Goal: Task Accomplishment & Management: Manage account settings

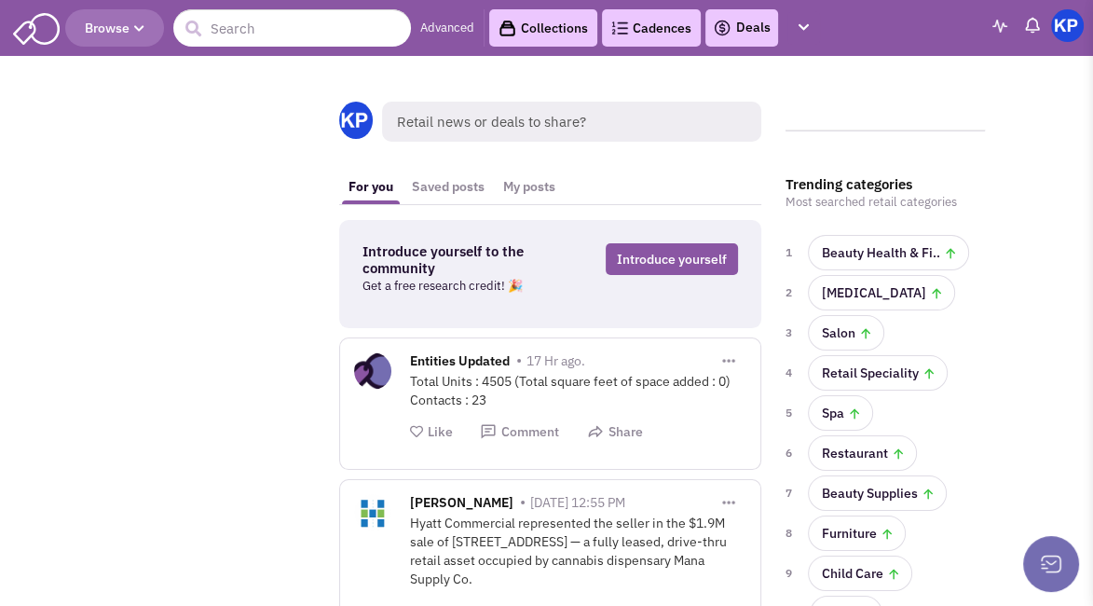
click at [749, 27] on link "Deals" at bounding box center [742, 28] width 58 height 22
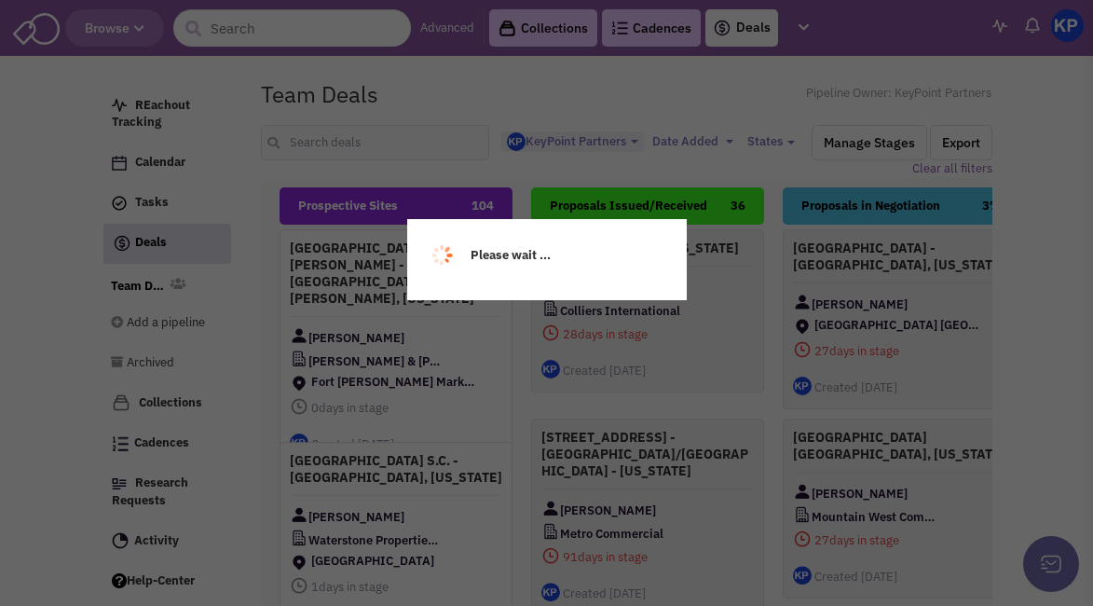
select select "1900"
select select
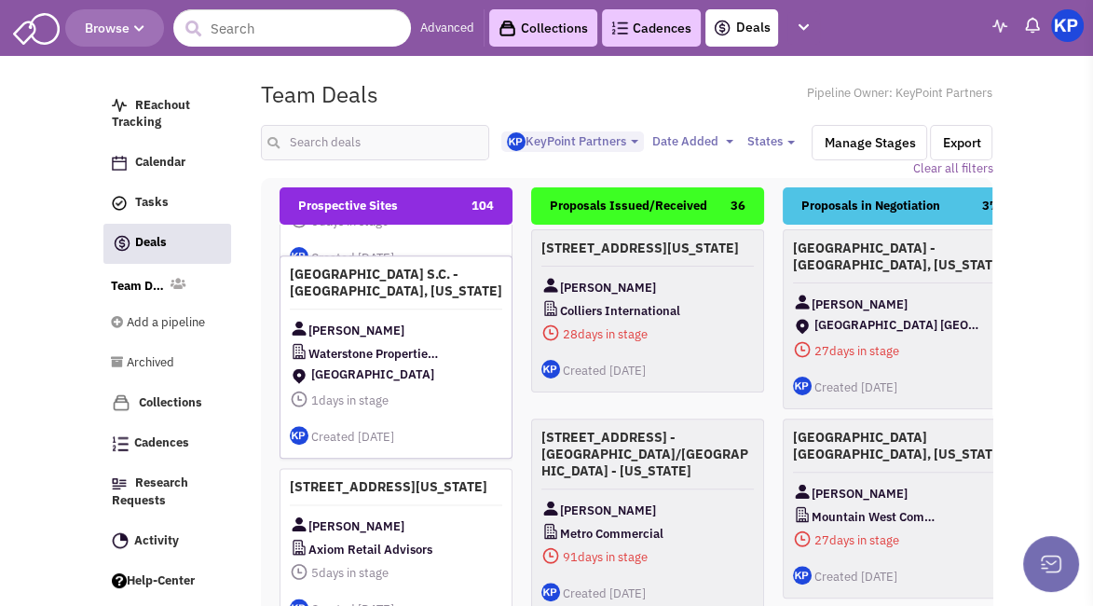
scroll to position [280, 0]
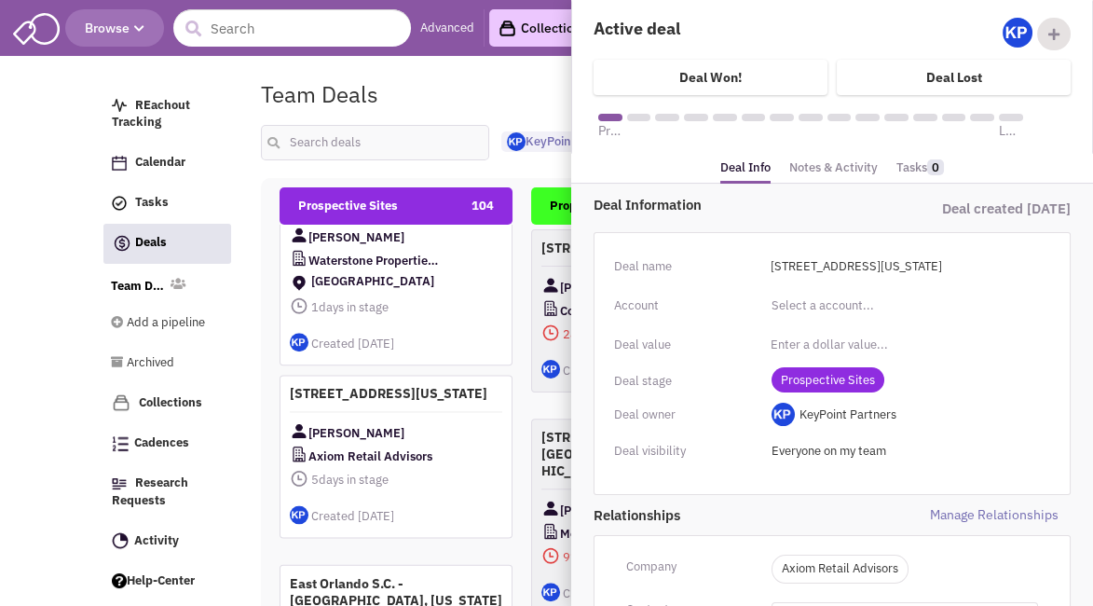
click at [829, 165] on link "Notes & Activity" at bounding box center [833, 168] width 89 height 27
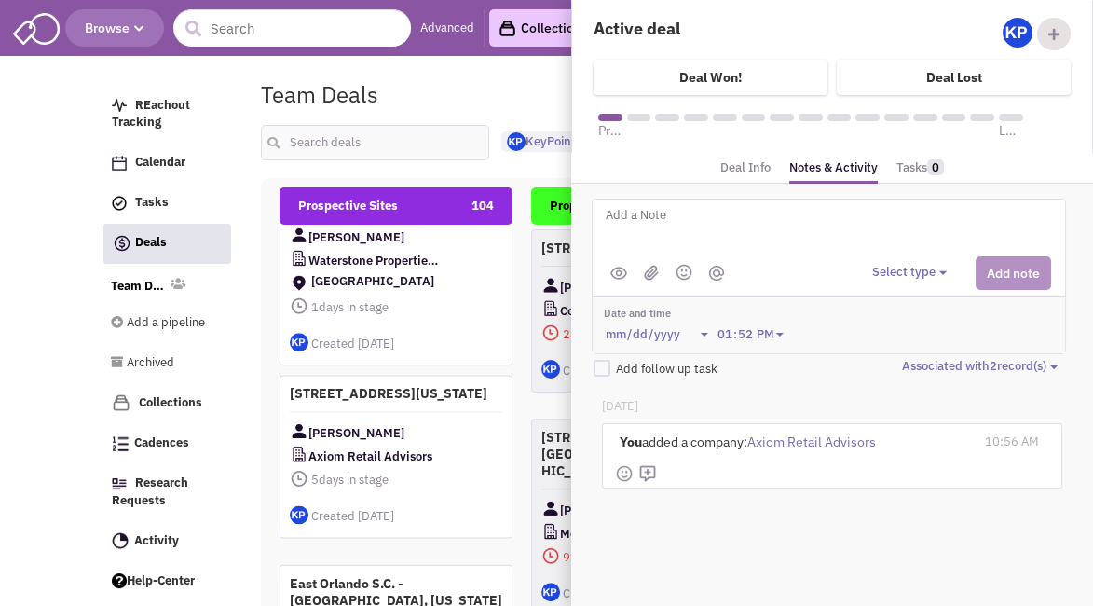
click at [900, 279] on button "Select type" at bounding box center [912, 273] width 80 height 18
click at [920, 361] on div "Log a note" at bounding box center [901, 361] width 46 height 18
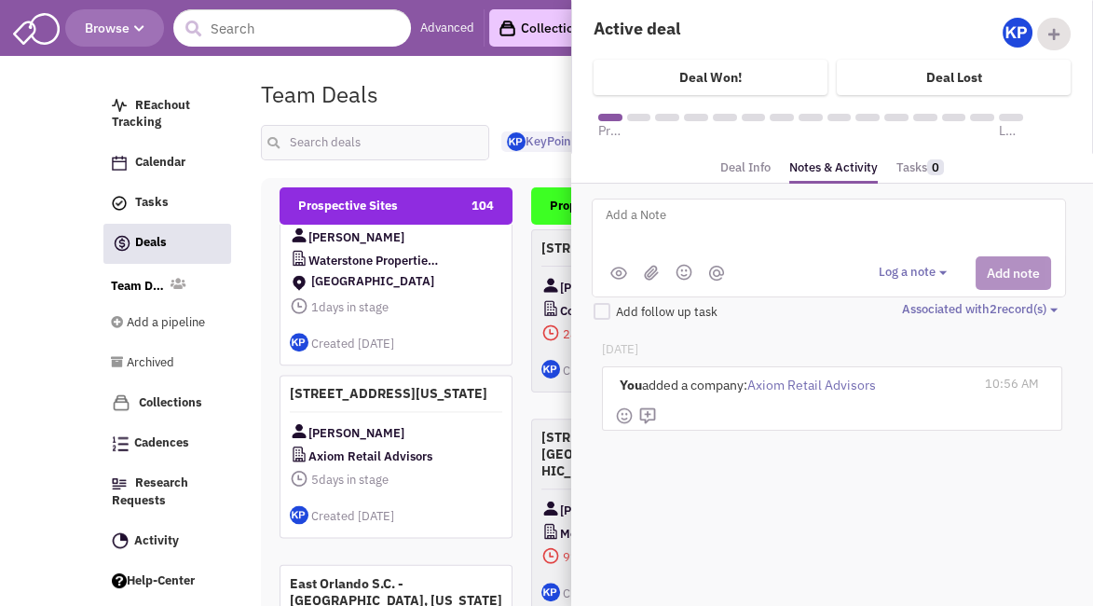
click at [776, 222] on textarea at bounding box center [834, 229] width 461 height 51
type textarea "[DATE]- ISP submitted to Client."
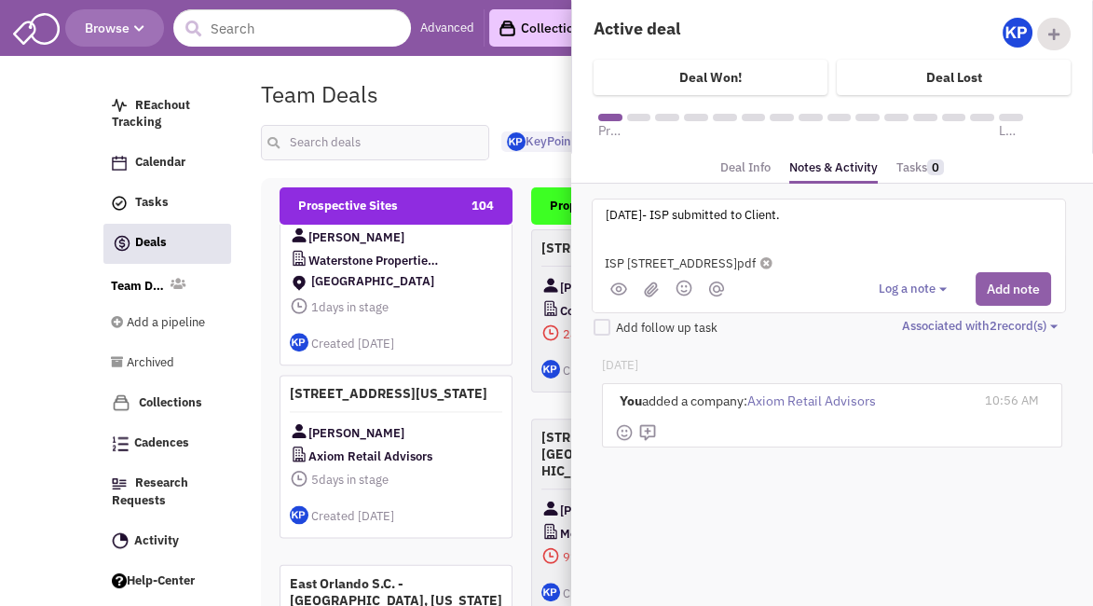
click at [1014, 281] on button "Add note" at bounding box center [1013, 289] width 75 height 34
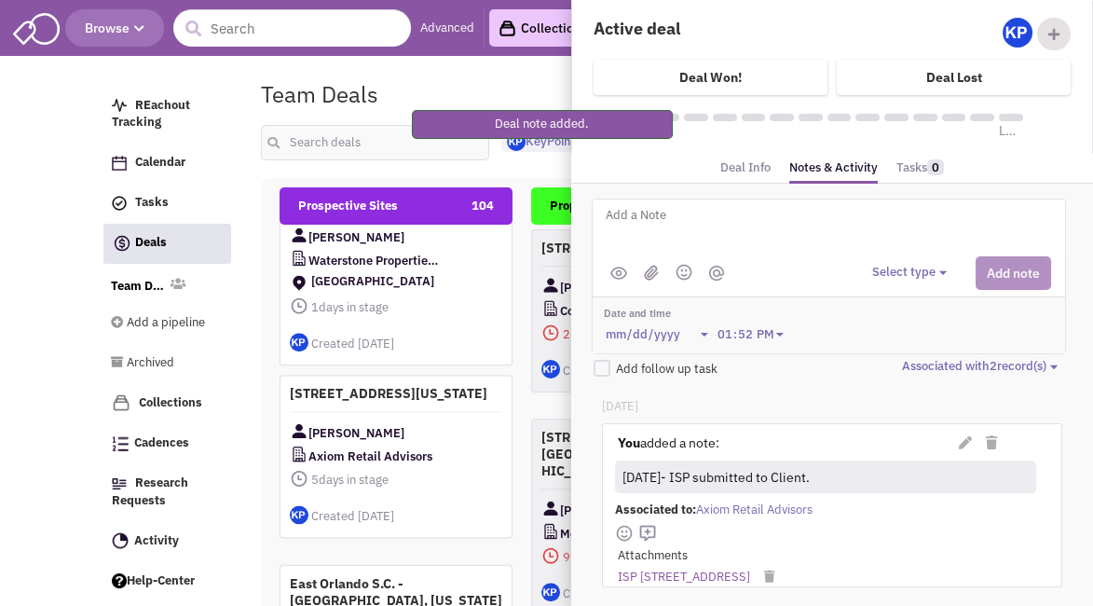
click at [520, 65] on div "Please wait ... REachout Tracking Calendar Tasks Completed Tasks Deals Team Dea…" at bounding box center [547, 72] width 893 height 19
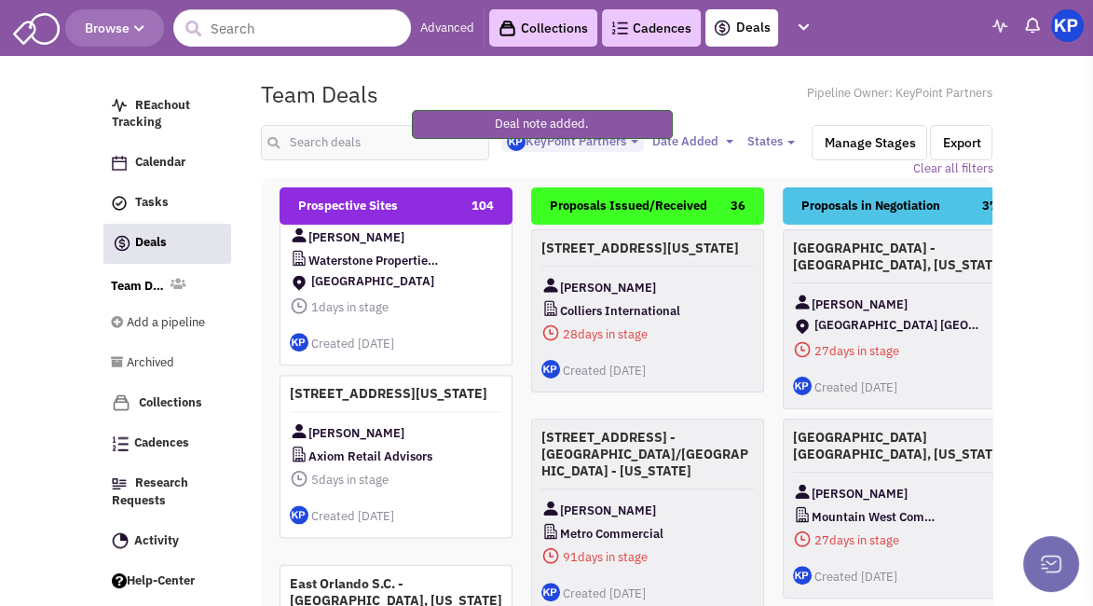
drag, startPoint x: 1063, startPoint y: 16, endPoint x: 1040, endPoint y: 103, distance: 89.5
click at [1064, 15] on img at bounding box center [1067, 25] width 33 height 33
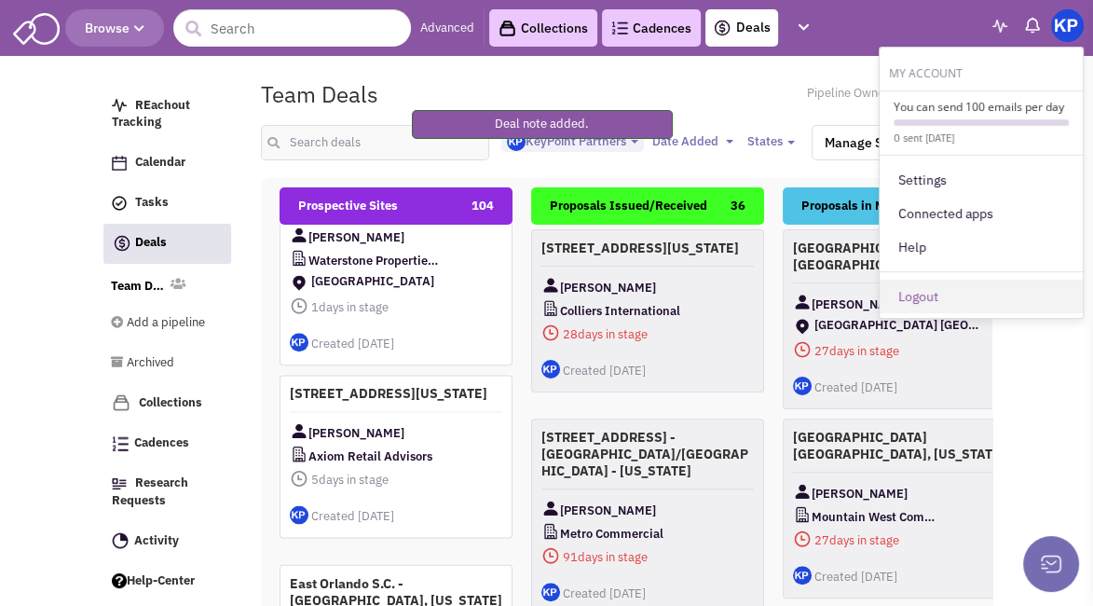
click at [968, 293] on link "Logout" at bounding box center [981, 297] width 203 height 34
